Goal: Task Accomplishment & Management: Use online tool/utility

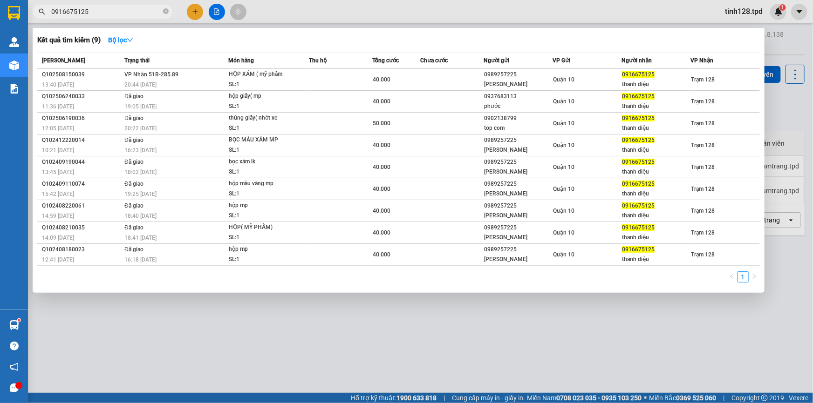
drag, startPoint x: 247, startPoint y: 321, endPoint x: 154, endPoint y: 325, distance: 93.2
click at [246, 321] on div at bounding box center [406, 201] width 813 height 403
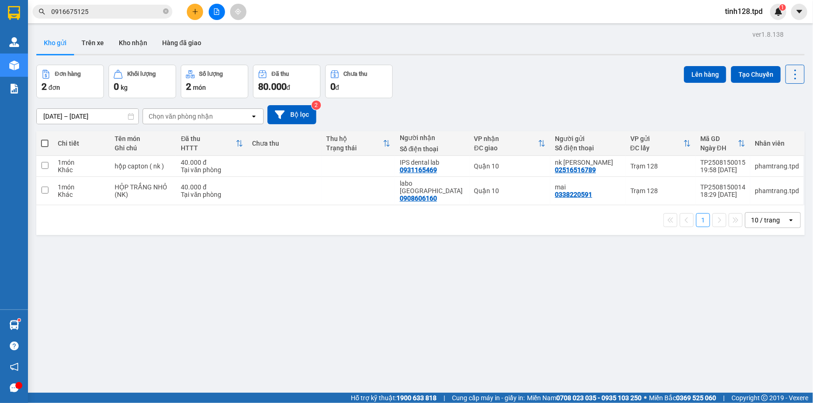
click at [47, 139] on label at bounding box center [44, 143] width 7 height 9
click at [45, 139] on input "checkbox" at bounding box center [45, 139] width 0 height 0
checkbox input "true"
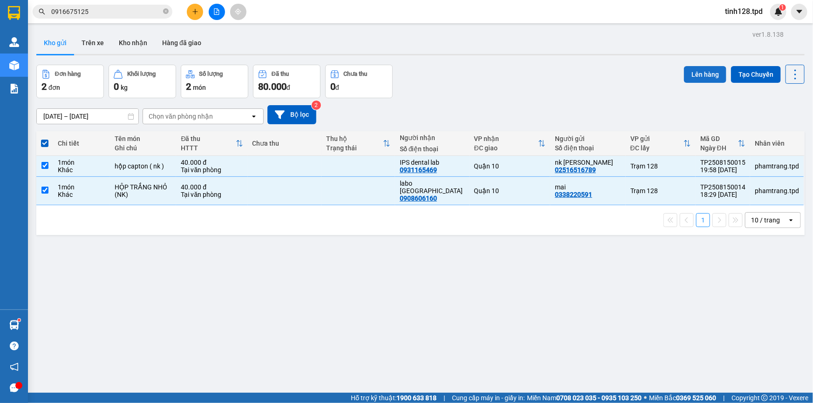
click at [706, 66] on div "Lên hàng Tạo Chuyến" at bounding box center [744, 74] width 121 height 19
click at [703, 72] on button "Lên hàng" at bounding box center [705, 74] width 42 height 17
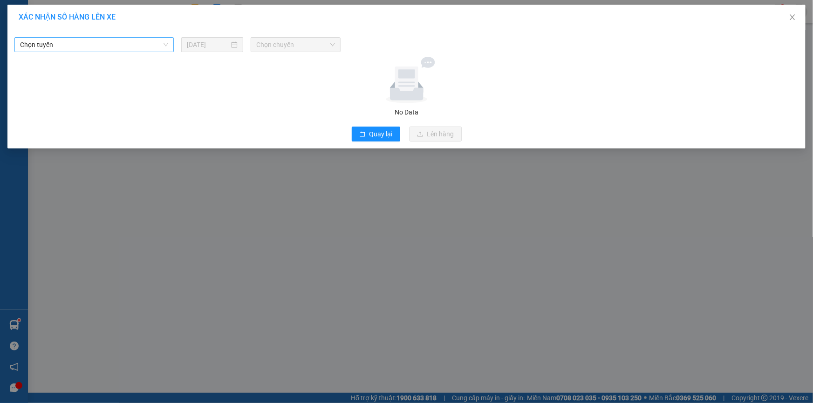
drag, startPoint x: 164, startPoint y: 44, endPoint x: 160, endPoint y: 47, distance: 5.4
click at [164, 44] on span "Chọn tuyến" at bounding box center [94, 45] width 148 height 14
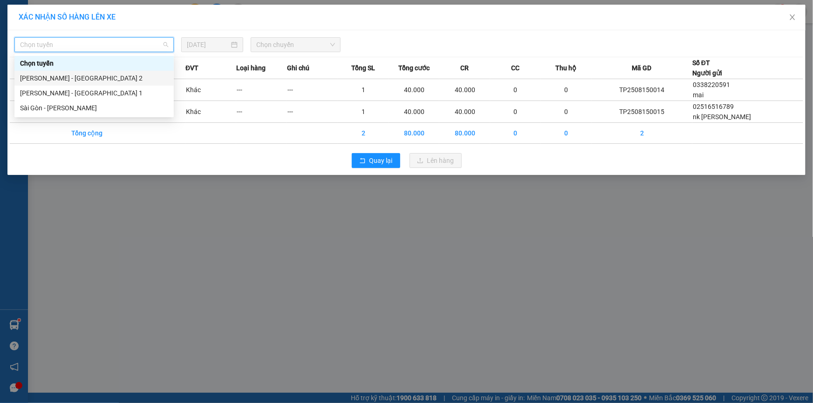
click at [135, 81] on div "[PERSON_NAME] - [GEOGRAPHIC_DATA] 2" at bounding box center [94, 78] width 148 height 10
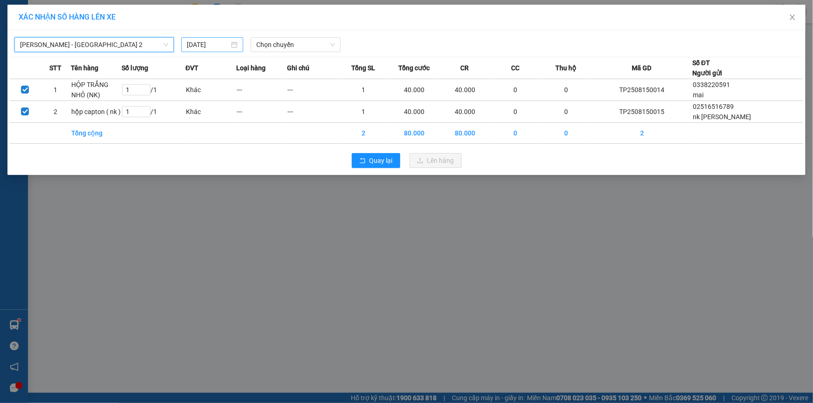
click at [200, 47] on input "[DATE]" at bounding box center [208, 45] width 42 height 10
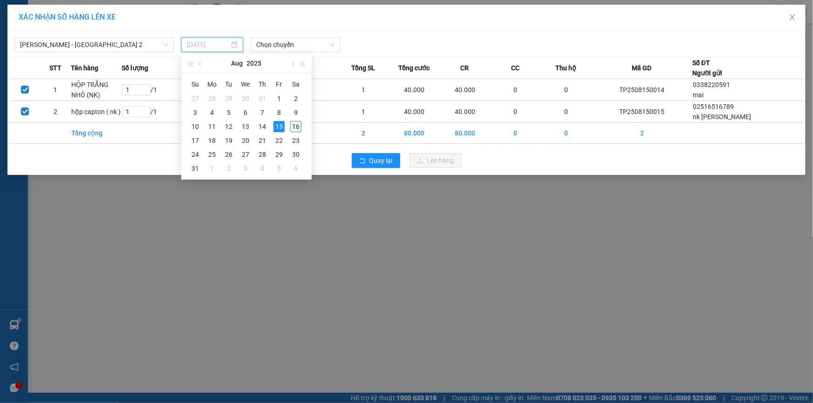
click at [299, 128] on div "16" at bounding box center [295, 126] width 11 height 11
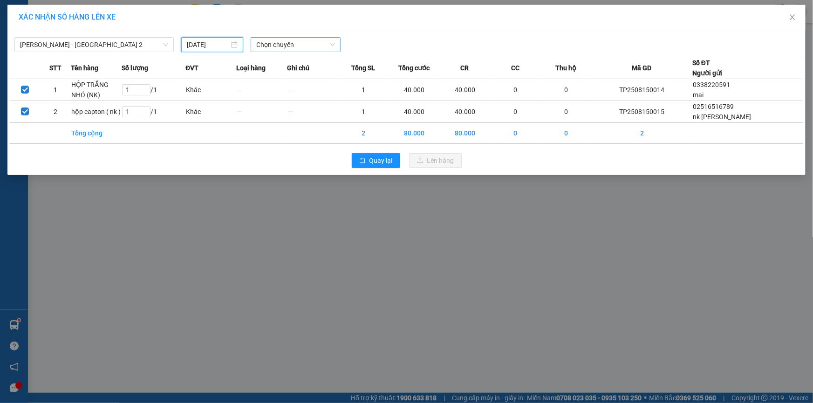
type input "[DATE]"
drag, startPoint x: 297, startPoint y: 46, endPoint x: 301, endPoint y: 44, distance: 4.8
click at [300, 44] on span "Chọn chuyến" at bounding box center [295, 45] width 79 height 14
type input "01"
click at [321, 83] on div "Thêm chuyến " 01:00 "" at bounding box center [300, 79] width 99 height 16
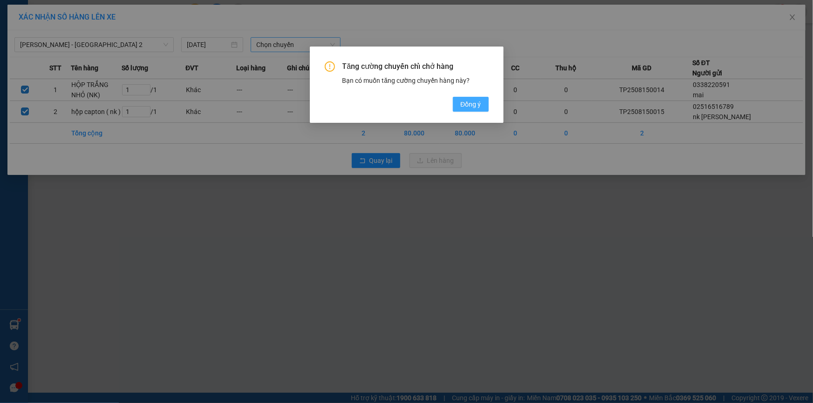
click at [470, 103] on span "Đồng ý" at bounding box center [470, 104] width 20 height 10
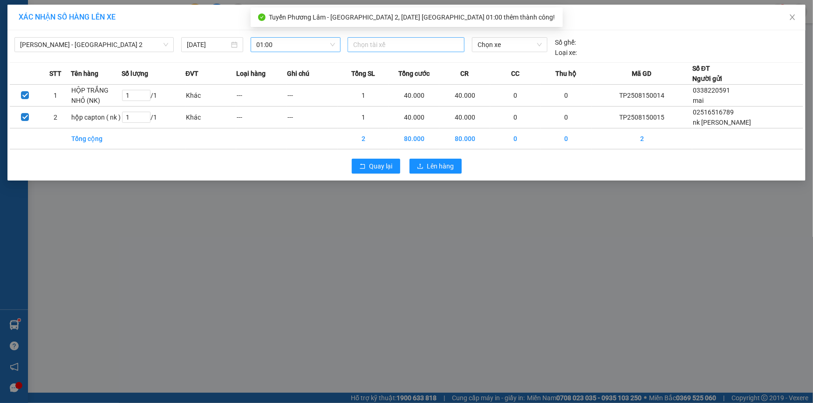
click at [431, 49] on div at bounding box center [406, 44] width 112 height 11
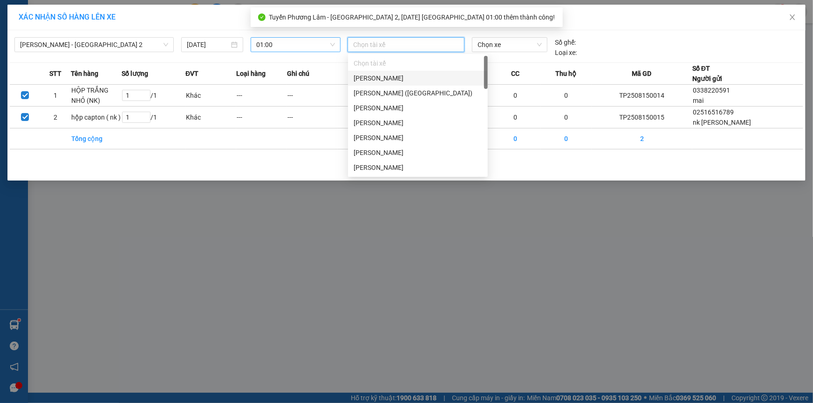
drag, startPoint x: 423, startPoint y: 78, endPoint x: 436, endPoint y: 72, distance: 13.8
click at [426, 77] on div "[PERSON_NAME]" at bounding box center [418, 78] width 129 height 10
click at [485, 55] on body "Kết quả tìm kiếm ( 9 ) Bộ lọc Mã ĐH Trạng thái Món hàng Thu hộ Tổng cước Chưa c…" at bounding box center [406, 201] width 813 height 403
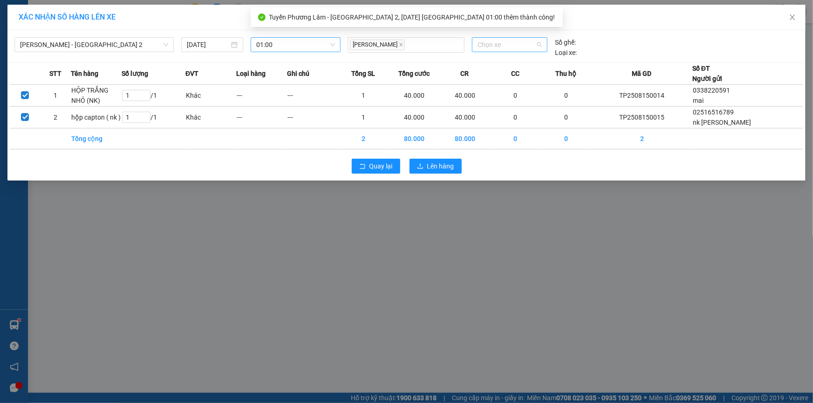
click at [489, 45] on span "Chọn xe" at bounding box center [509, 45] width 64 height 14
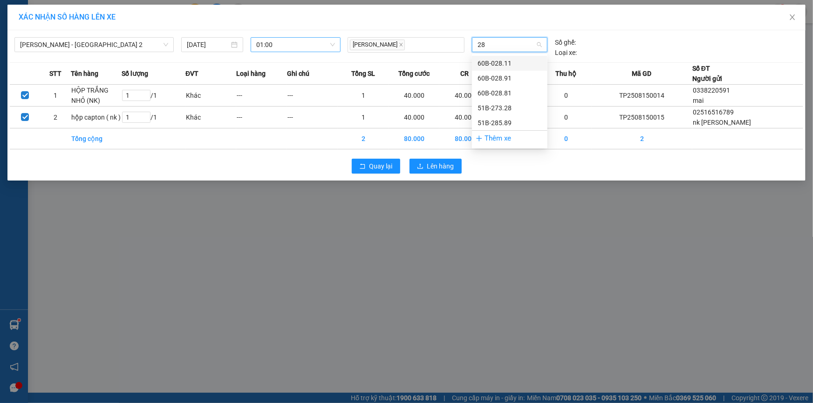
type input "285"
drag, startPoint x: 522, startPoint y: 64, endPoint x: 471, endPoint y: 82, distance: 54.4
click at [522, 64] on div "51B-285.89" at bounding box center [509, 63] width 64 height 10
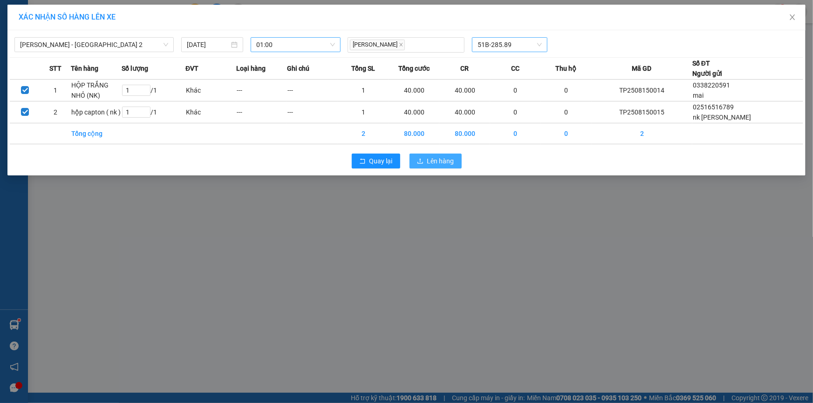
click at [430, 166] on button "Lên hàng" at bounding box center [435, 161] width 52 height 15
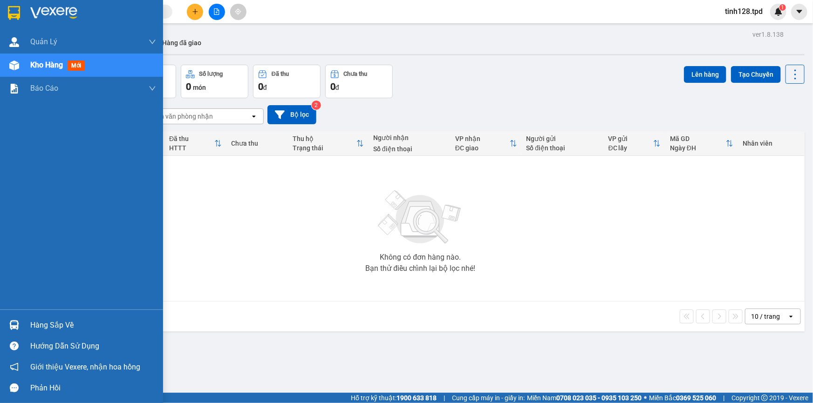
click at [18, 331] on div at bounding box center [14, 325] width 16 height 16
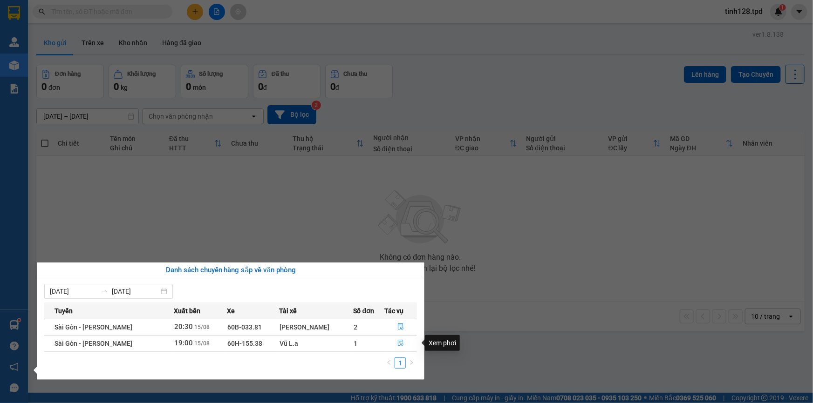
click at [397, 345] on icon "file-done" at bounding box center [400, 343] width 7 height 7
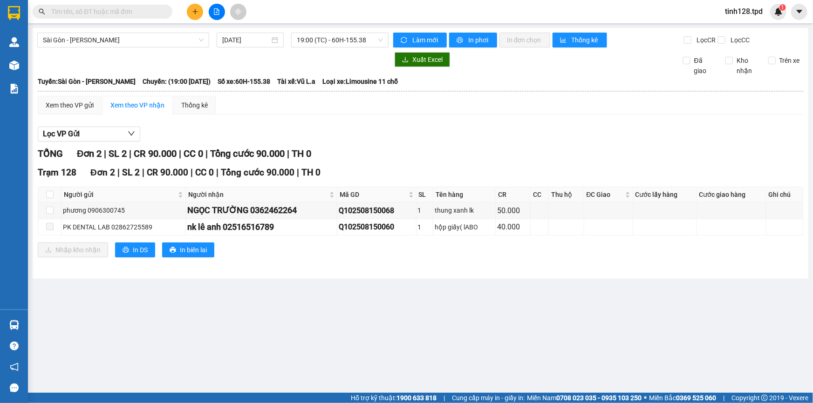
click at [497, 327] on main "Sài Gòn - Phương Lâm 15/08/2025 19:00 (TC) - 60H-155.38 Làm mới In phơi In đơn …" at bounding box center [406, 196] width 813 height 393
click at [54, 193] on th at bounding box center [49, 194] width 23 height 15
click at [48, 191] on input "checkbox" at bounding box center [49, 194] width 7 height 7
checkbox input "true"
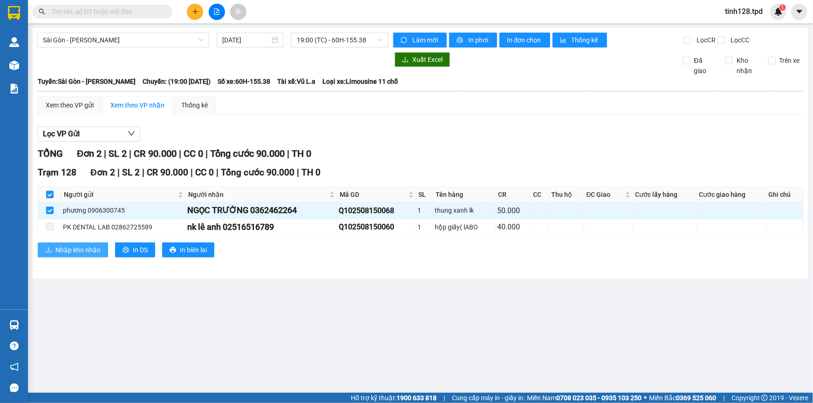
click at [67, 250] on span "Nhập kho nhận" at bounding box center [77, 250] width 45 height 10
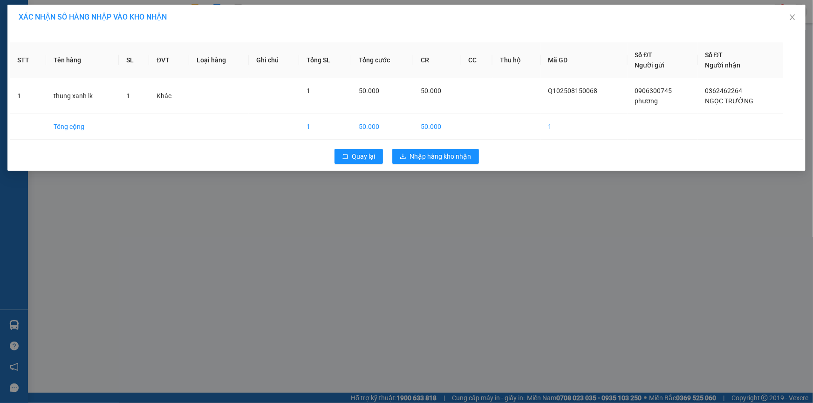
click at [434, 167] on div "Quay lại Nhập hàng kho nhận" at bounding box center [406, 156] width 793 height 24
drag, startPoint x: 438, startPoint y: 155, endPoint x: 440, endPoint y: 142, distance: 13.6
click at [438, 155] on span "Nhập hàng kho nhận" at bounding box center [440, 156] width 61 height 10
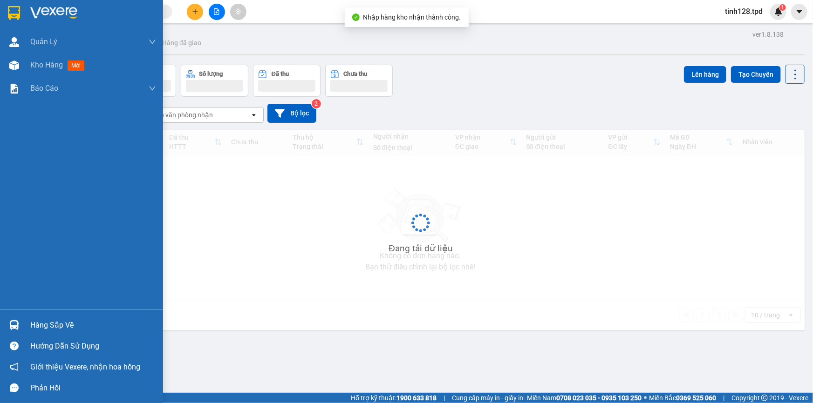
drag, startPoint x: 58, startPoint y: 323, endPoint x: 75, endPoint y: 326, distance: 16.9
click at [59, 324] on div "Hàng sắp về" at bounding box center [93, 326] width 126 height 14
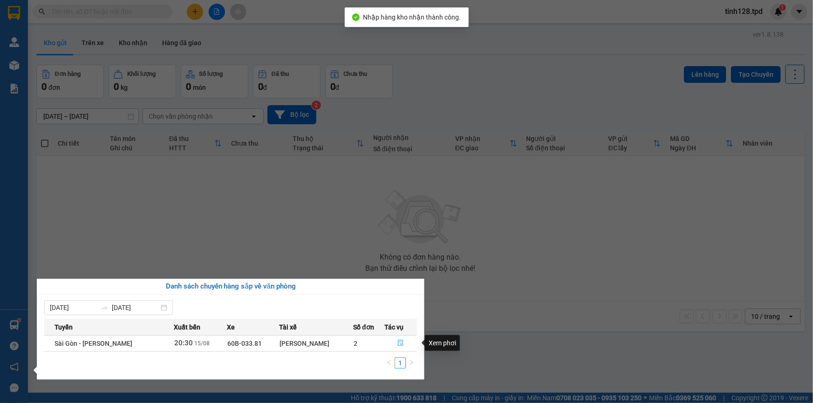
click at [401, 341] on icon "file-done" at bounding box center [400, 343] width 7 height 7
